Goal: Entertainment & Leisure: Consume media (video, audio)

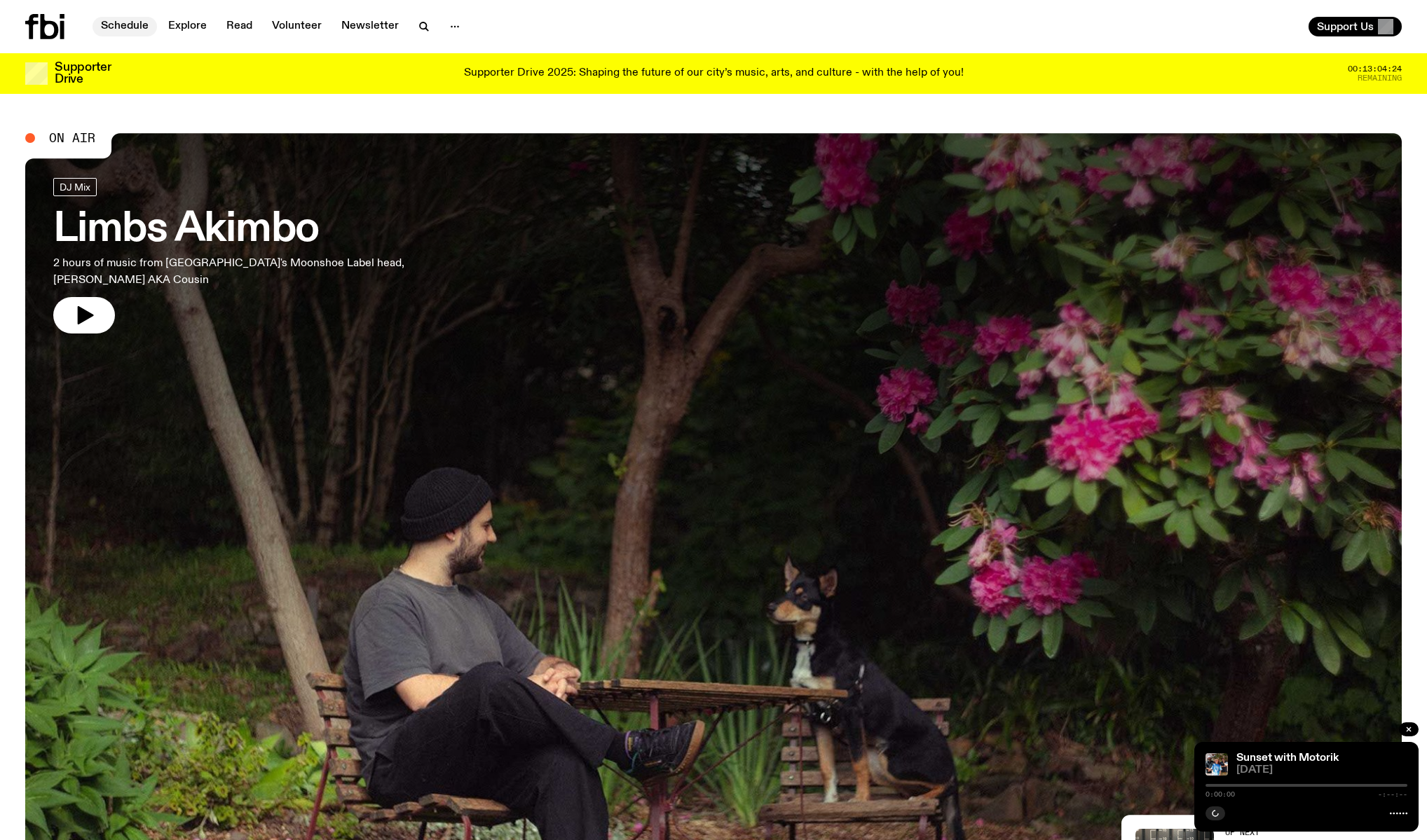
click at [118, 30] on link "Schedule" at bounding box center [124, 26] width 64 height 20
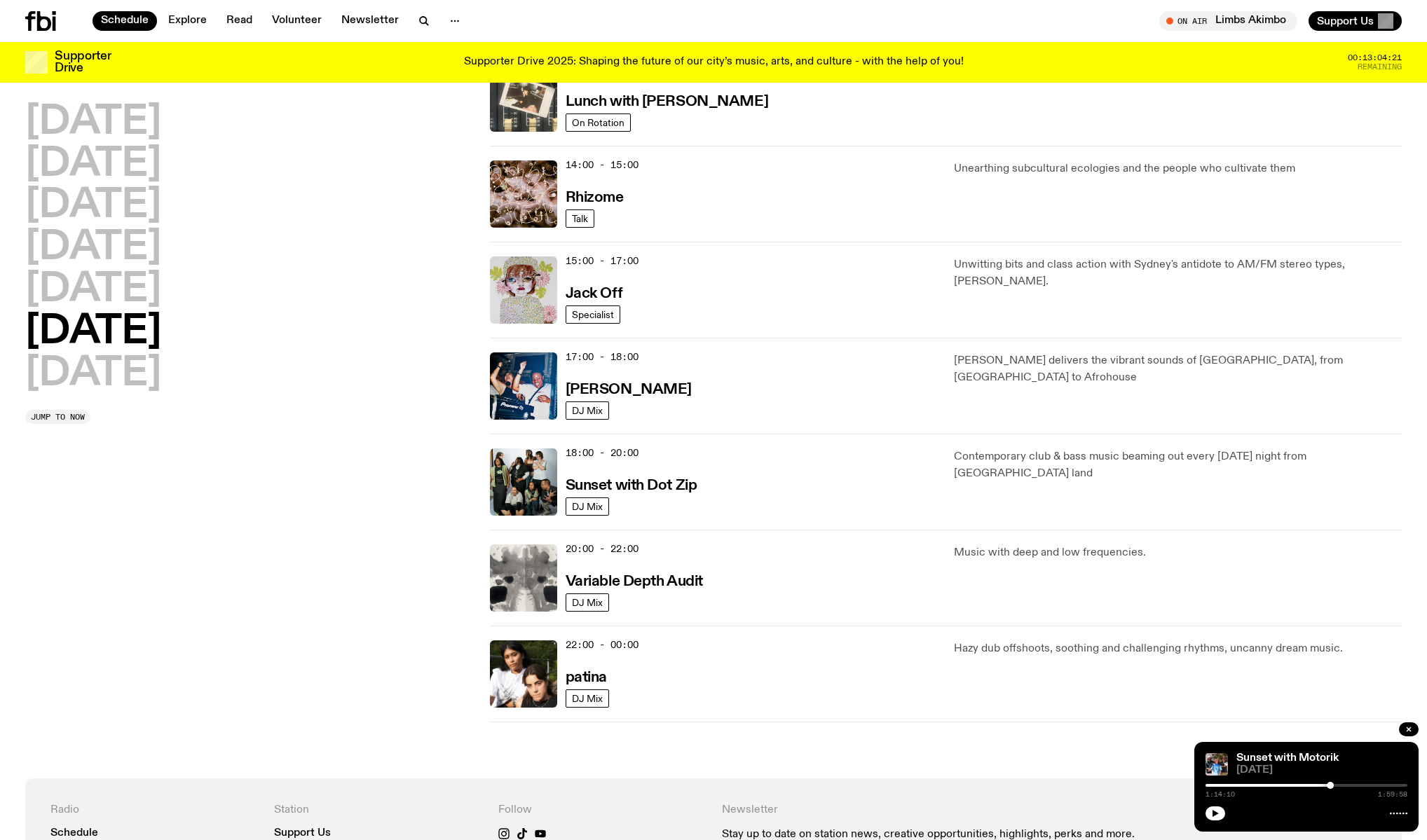
scroll to position [558, 0]
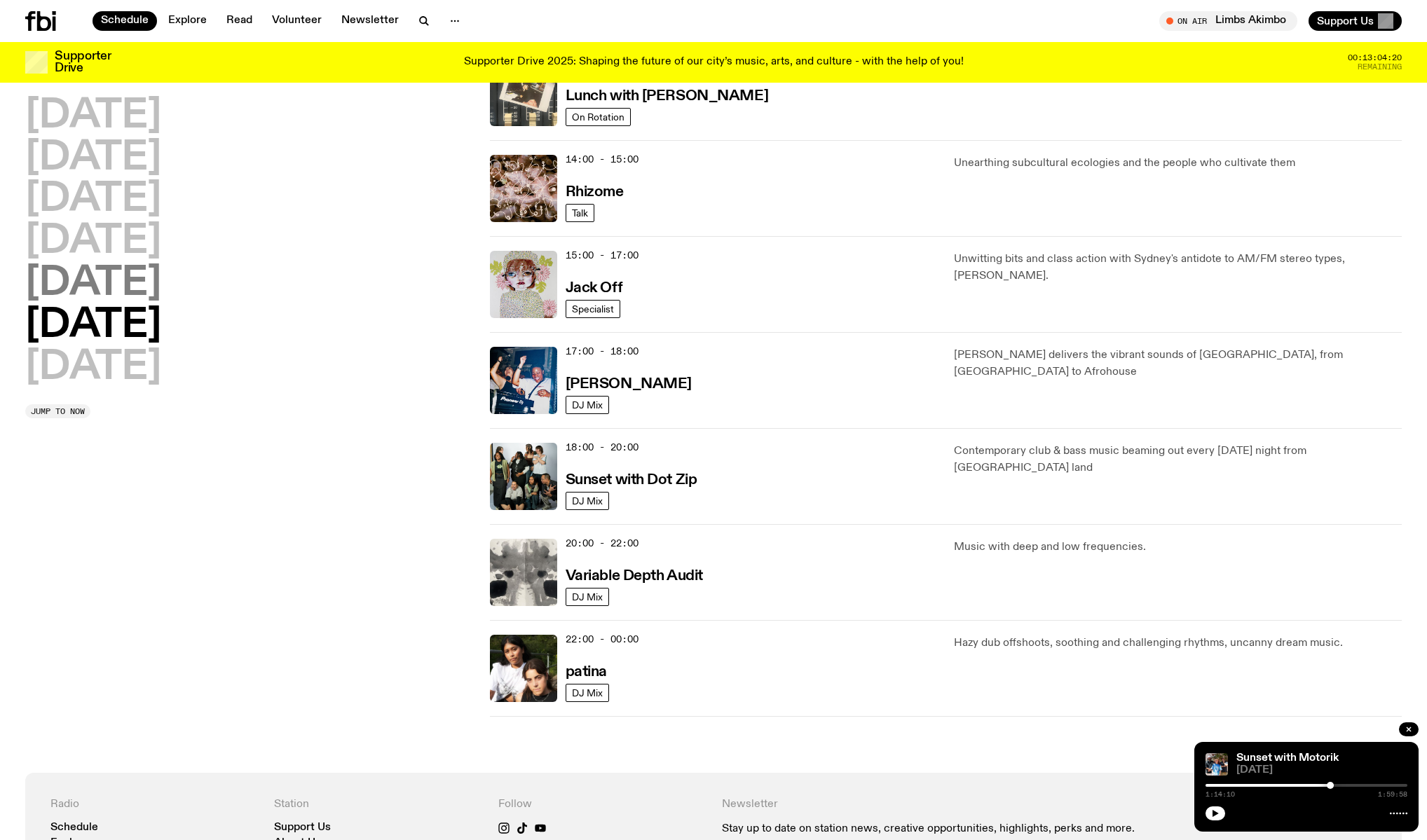
click at [82, 283] on h2 "[DATE]" at bounding box center [93, 284] width 136 height 39
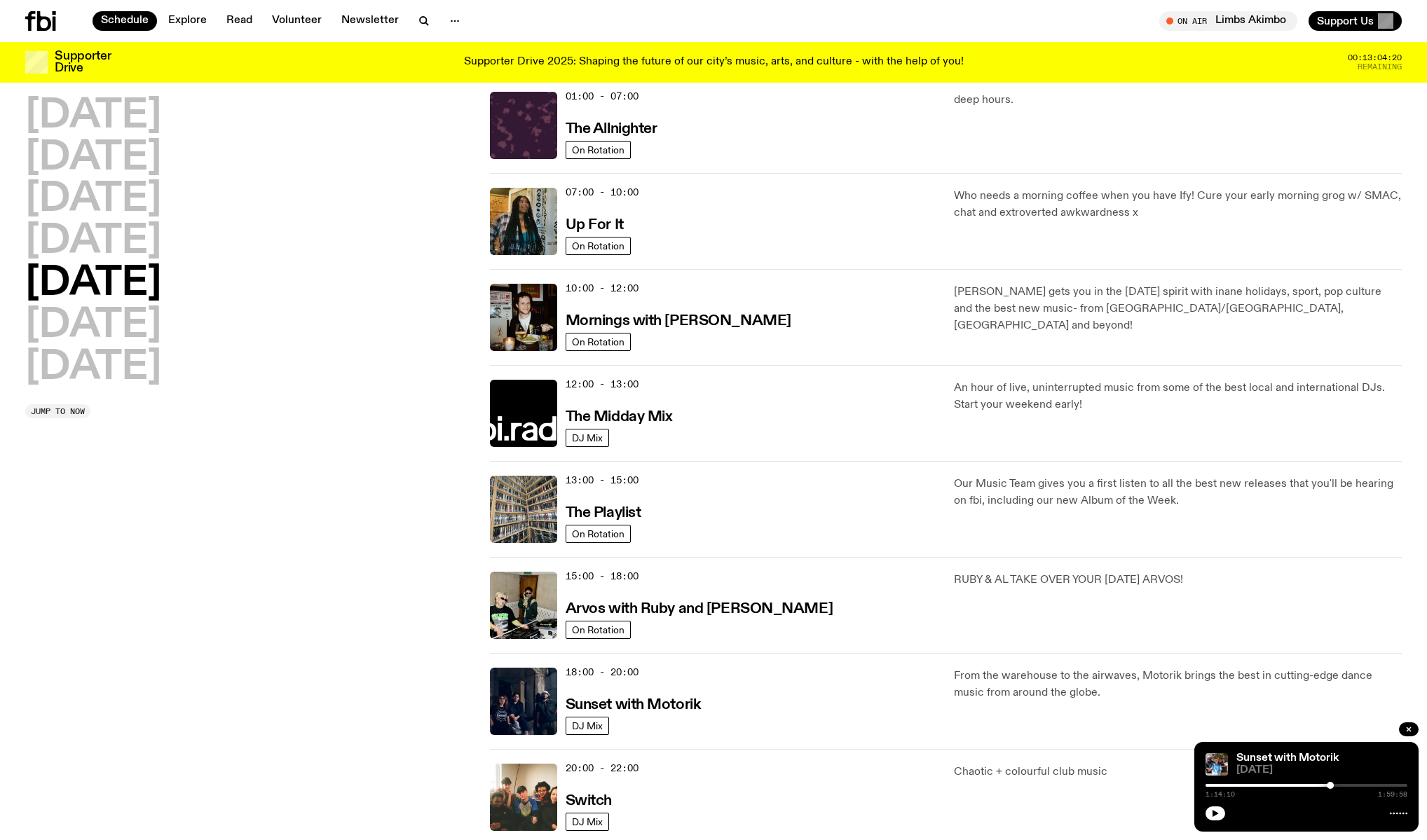
scroll to position [39, 0]
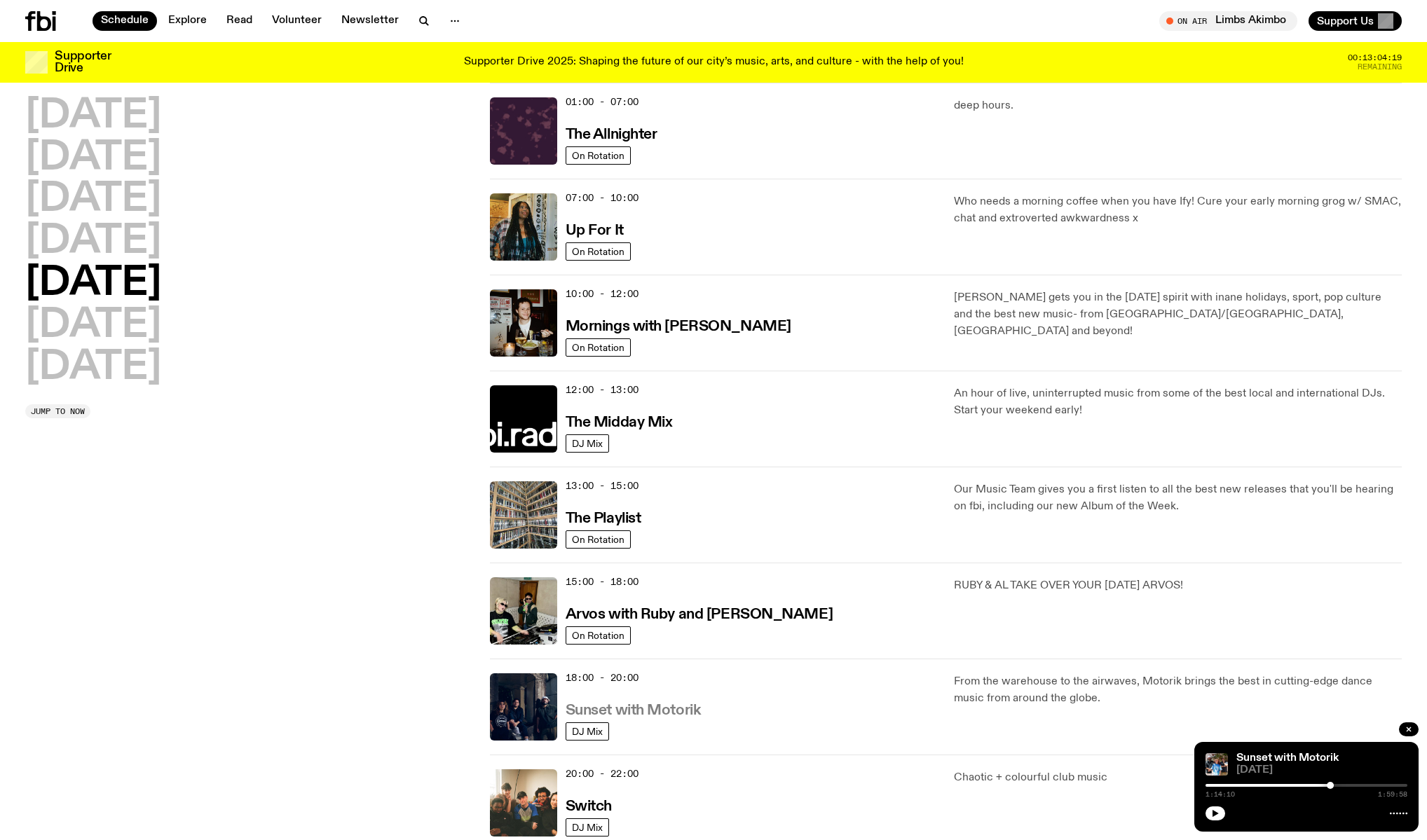
click at [677, 711] on h3 "Sunset with Motorik" at bounding box center [633, 711] width 135 height 15
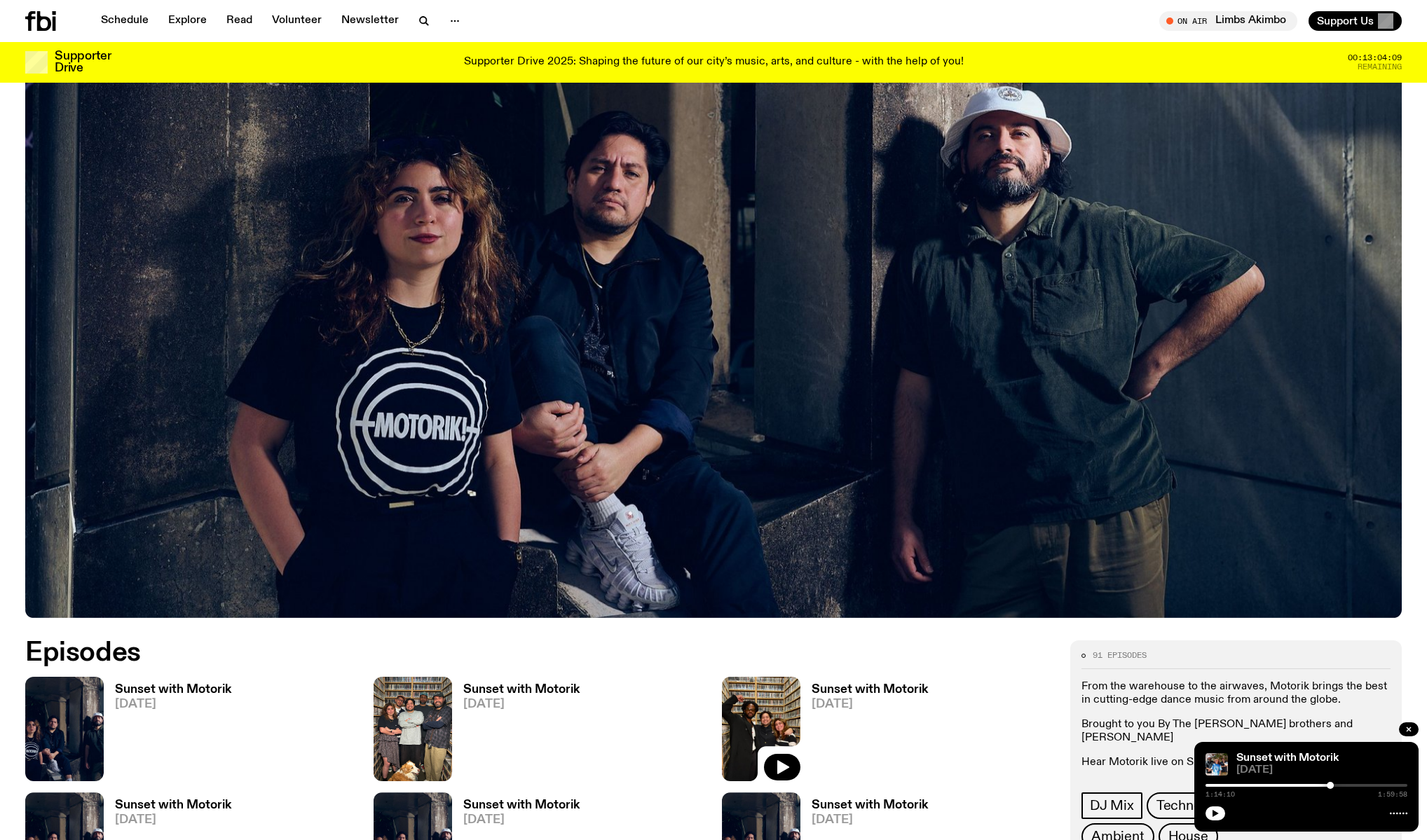
scroll to position [429, 0]
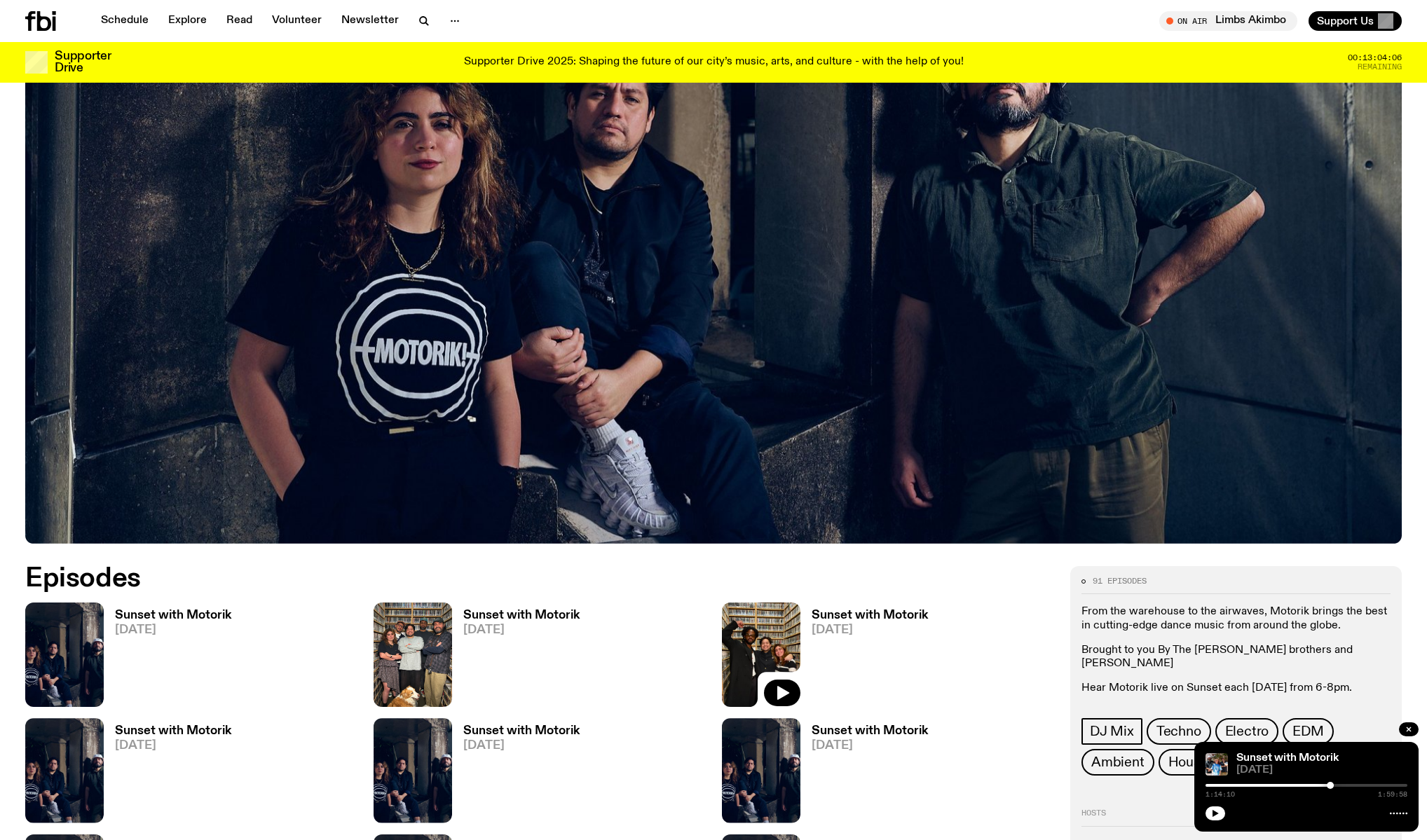
click at [167, 614] on h3 "Sunset with Motorik" at bounding box center [173, 615] width 117 height 12
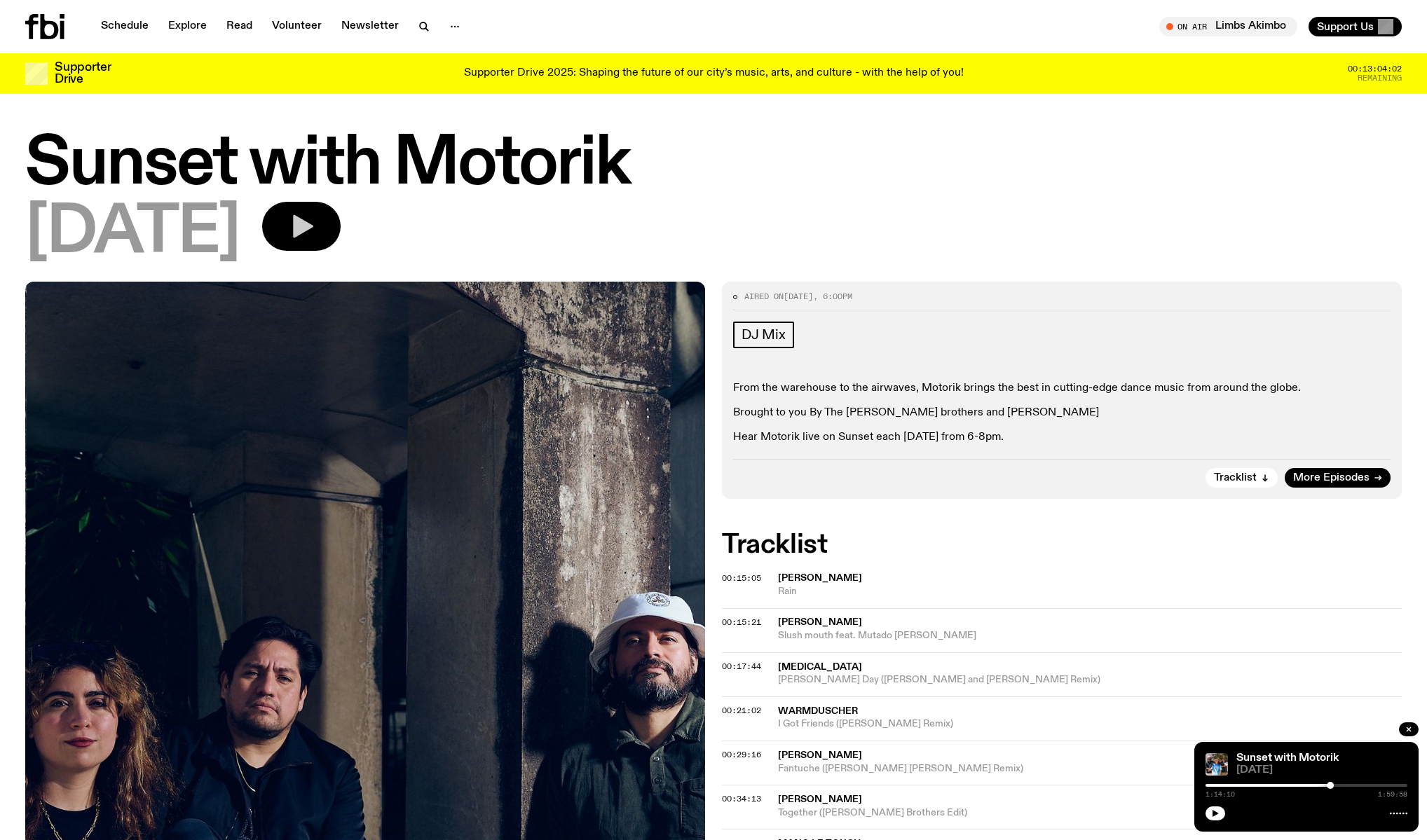
click at [314, 223] on icon "button" at bounding box center [303, 227] width 21 height 23
